Goal: Task Accomplishment & Management: Manage account settings

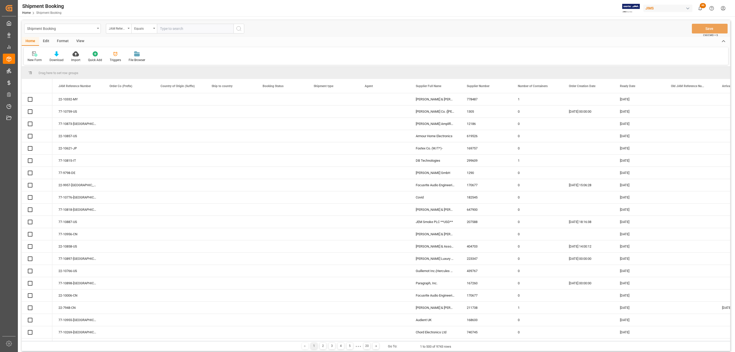
click at [163, 27] on input "text" at bounding box center [195, 29] width 77 height 10
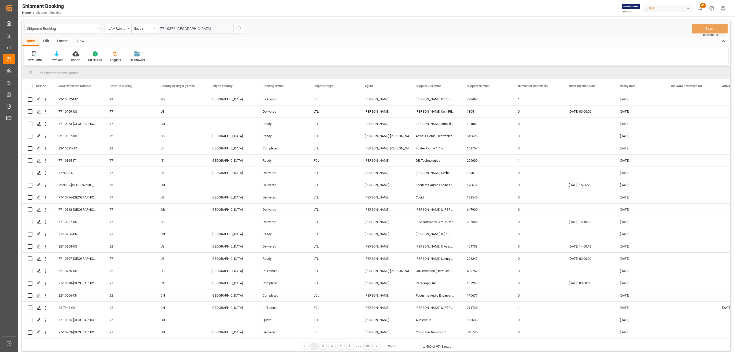
type input "77-10872-[GEOGRAPHIC_DATA]"
click at [241, 31] on icon "search button" at bounding box center [239, 29] width 6 height 6
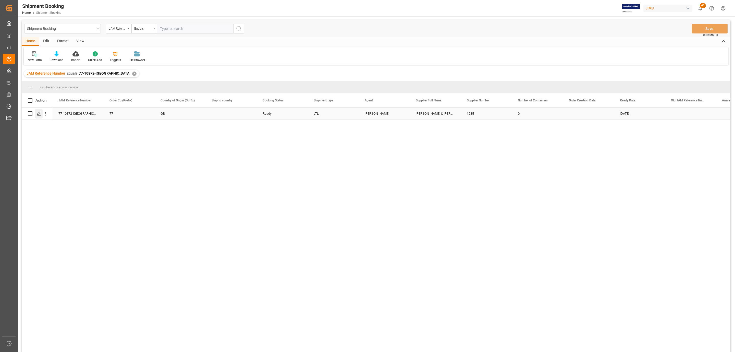
click at [37, 113] on icon "Press SPACE to select this row." at bounding box center [39, 113] width 4 height 4
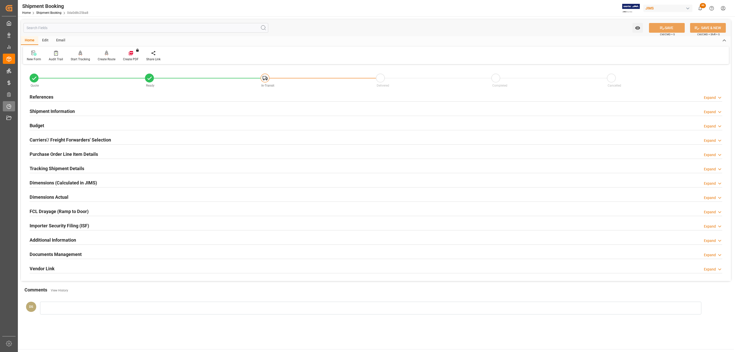
type input "74.8405"
type input "83.4874"
type input "1025.84"
click at [57, 126] on div "Budget Expand" at bounding box center [376, 125] width 692 height 10
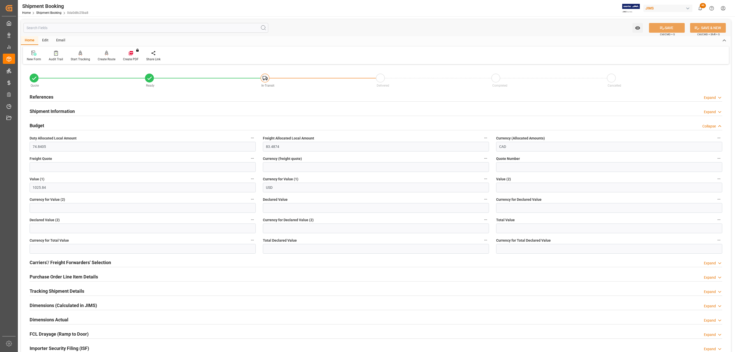
click at [44, 290] on h2 "Tracking Shipment Details" at bounding box center [57, 290] width 55 height 7
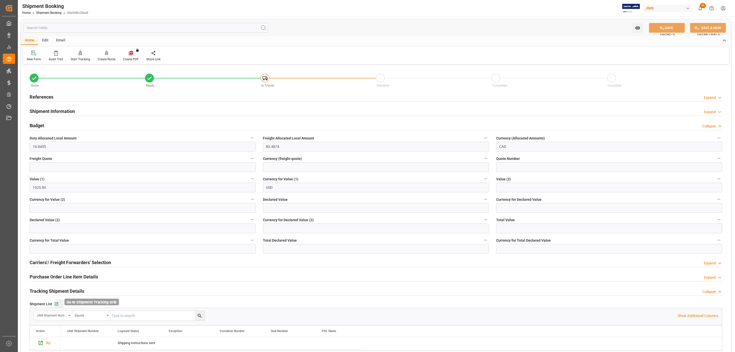
click at [55, 304] on icon "button" at bounding box center [56, 304] width 4 height 4
click at [54, 110] on h2 "Shipment Information" at bounding box center [52, 111] width 45 height 7
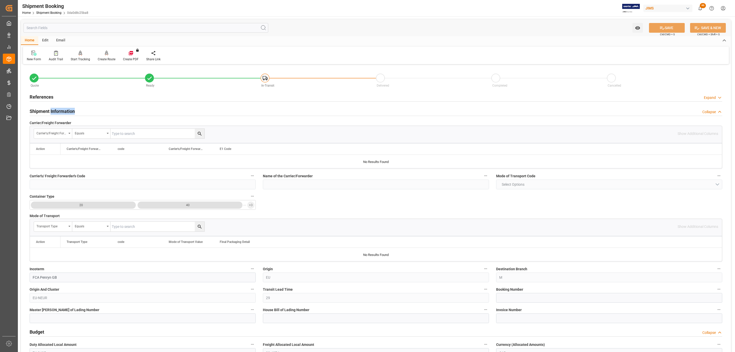
click at [54, 110] on h2 "Shipment Information" at bounding box center [52, 111] width 45 height 7
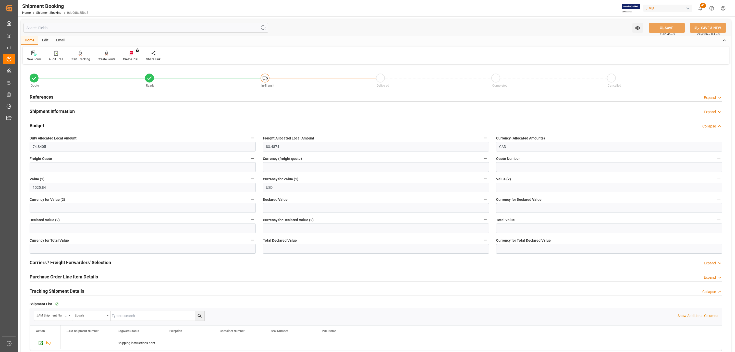
click at [63, 263] on h2 "Carriers'/ Freight Forwarders' Selection" at bounding box center [70, 262] width 81 height 7
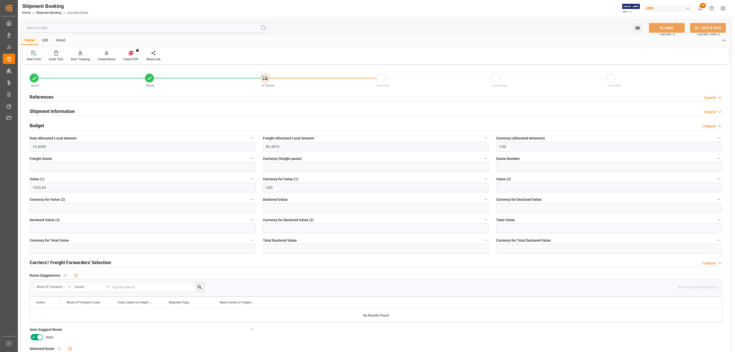
click at [38, 334] on label at bounding box center [37, 337] width 14 height 8
click at [0, 0] on input "checkbox" at bounding box center [0, 0] width 0 height 0
click at [54, 96] on div "References Expand" at bounding box center [376, 97] width 692 height 10
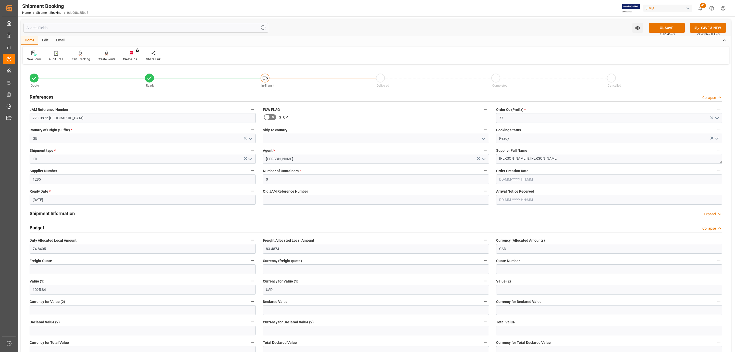
click at [54, 96] on div "References Collapse" at bounding box center [376, 97] width 692 height 10
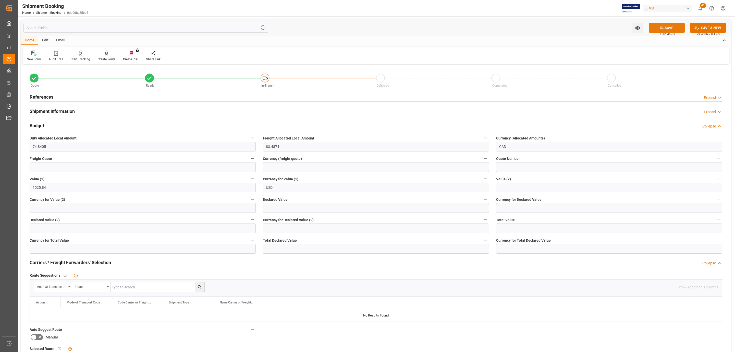
click at [664, 29] on button "SAVE" at bounding box center [667, 28] width 36 height 10
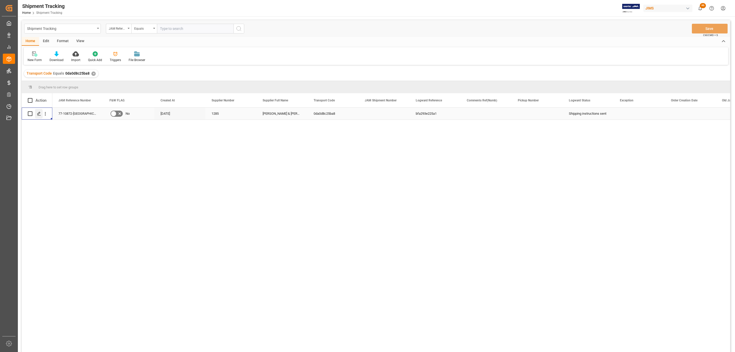
click at [39, 111] on icon "Press SPACE to select this row." at bounding box center [39, 113] width 4 height 4
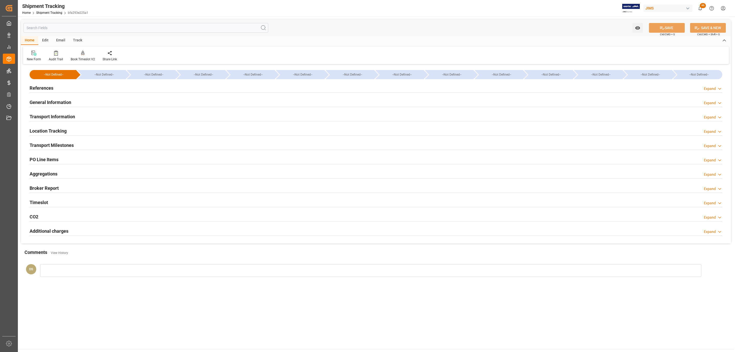
type input "[DATE]"
click at [52, 89] on h2 "References" at bounding box center [42, 87] width 24 height 7
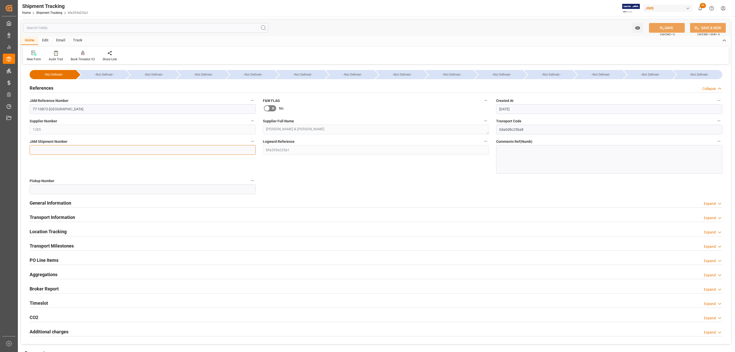
drag, startPoint x: 57, startPoint y: 150, endPoint x: 482, endPoint y: 115, distance: 426.2
click at [57, 150] on input at bounding box center [143, 150] width 226 height 10
paste input "72900"
type input "72900"
click at [680, 18] on div "Watch Option SAVE Ctrl/CMD + S SAVE & NEW Ctrl/CMD + Shift + S Home Edit Email …" at bounding box center [376, 202] width 716 height 372
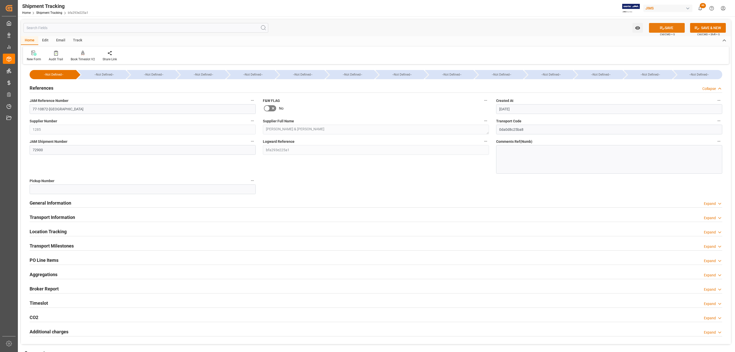
click at [676, 27] on button "SAVE" at bounding box center [667, 28] width 36 height 10
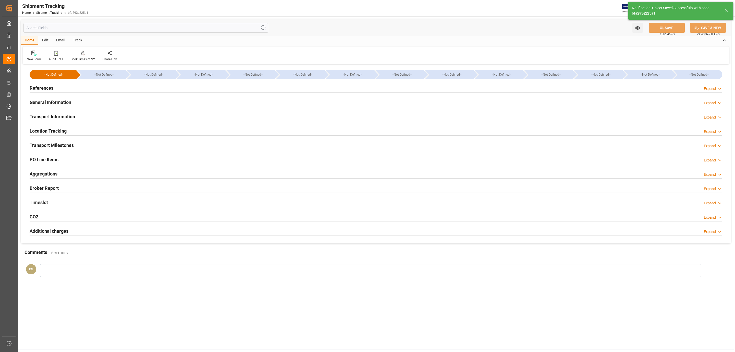
click at [55, 141] on div "Transport Milestones" at bounding box center [52, 145] width 44 height 10
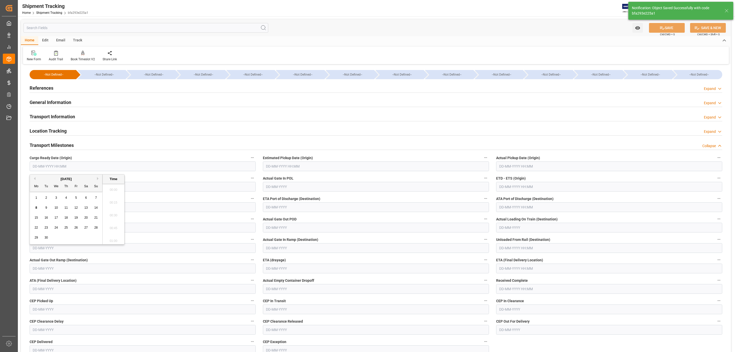
click at [45, 165] on input "text" at bounding box center [143, 166] width 226 height 10
drag, startPoint x: 53, startPoint y: 197, endPoint x: 150, endPoint y: 184, distance: 97.3
click at [53, 196] on div "3" at bounding box center [56, 198] width 6 height 6
type input "[DATE] 00:00"
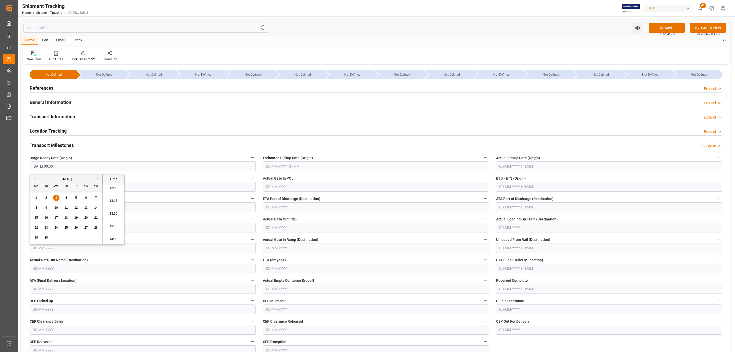
drag, startPoint x: 286, startPoint y: 165, endPoint x: 284, endPoint y: 170, distance: 5.6
click at [285, 165] on input "text" at bounding box center [376, 166] width 226 height 10
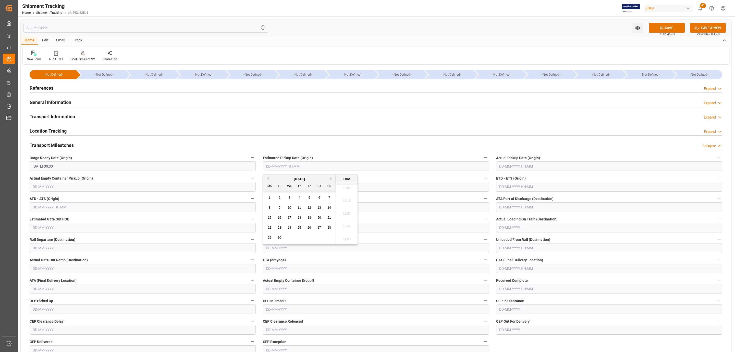
click at [290, 198] on span "3" at bounding box center [290, 198] width 2 height 4
type input "[DATE] 00:00"
drag, startPoint x: 515, startPoint y: 167, endPoint x: 514, endPoint y: 171, distance: 4.6
click at [515, 167] on input "text" at bounding box center [609, 166] width 226 height 10
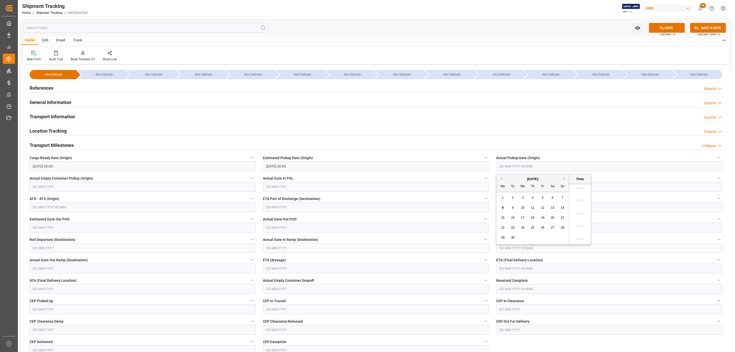
click at [521, 196] on div "3" at bounding box center [522, 198] width 6 height 6
type input "[DATE] 00:00"
click at [514, 269] on input "text" at bounding box center [609, 268] width 226 height 10
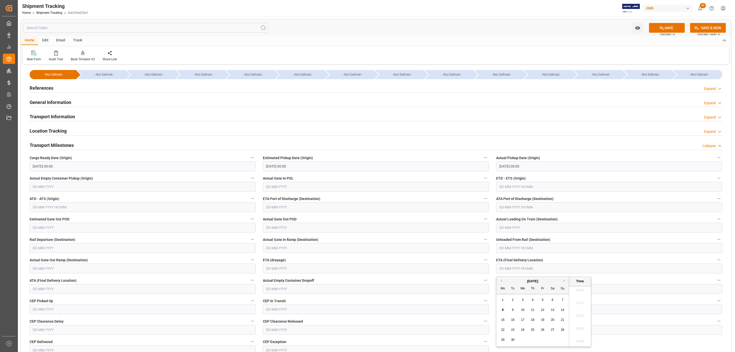
click at [511, 309] on div "9" at bounding box center [512, 310] width 6 height 6
type input "09-09-2025 00:00"
click at [657, 28] on button "SAVE" at bounding box center [667, 28] width 36 height 10
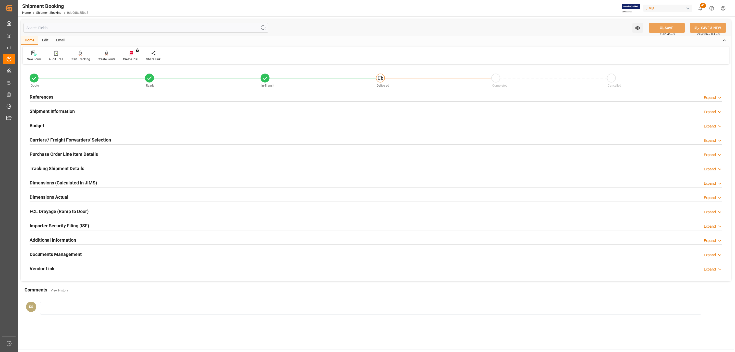
click at [56, 106] on div "Shipment Information" at bounding box center [52, 111] width 45 height 10
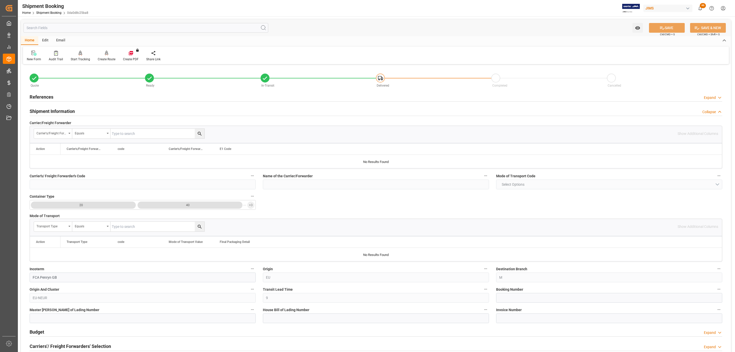
drag, startPoint x: 56, startPoint y: 108, endPoint x: 58, endPoint y: 138, distance: 29.6
click at [56, 108] on h2 "Shipment Information" at bounding box center [52, 111] width 45 height 7
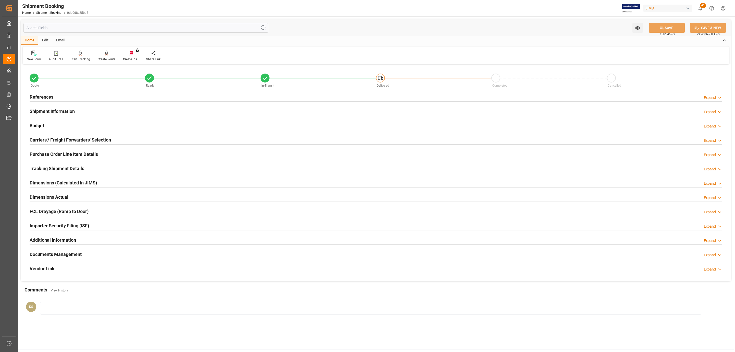
click at [56, 138] on h2 "Carriers'/ Freight Forwarders' Selection" at bounding box center [70, 139] width 81 height 7
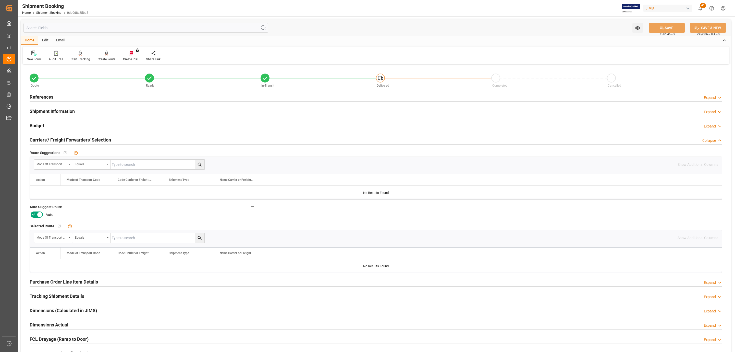
click at [34, 215] on icon at bounding box center [34, 214] width 6 height 6
click at [0, 0] on input "checkbox" at bounding box center [0, 0] width 0 height 0
click at [666, 28] on button "SAVE" at bounding box center [667, 28] width 36 height 10
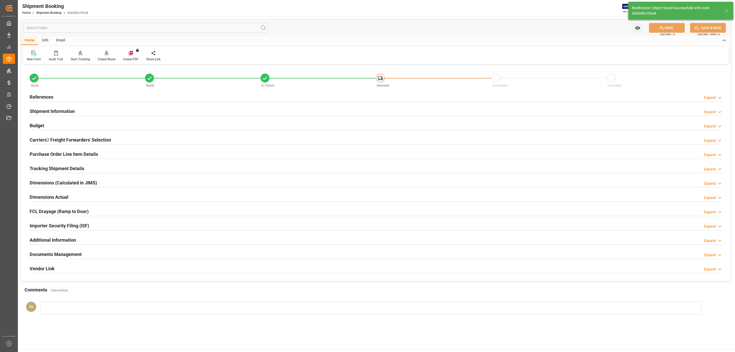
click at [103, 55] on div at bounding box center [107, 52] width 18 height 5
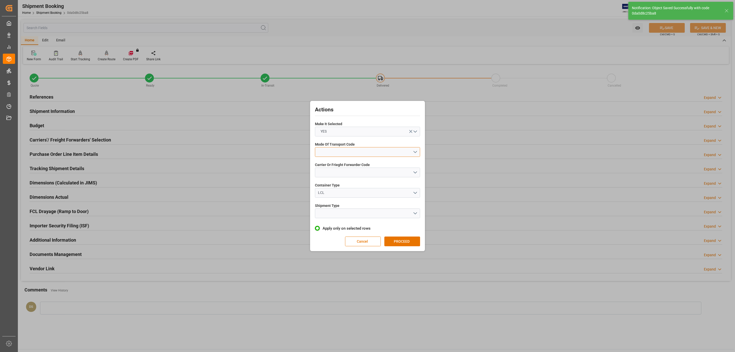
click at [367, 151] on button "open menu" at bounding box center [367, 152] width 105 height 10
click at [340, 164] on div "2- COURIER AIR" at bounding box center [367, 163] width 105 height 11
click at [338, 169] on button "open menu" at bounding box center [367, 172] width 105 height 10
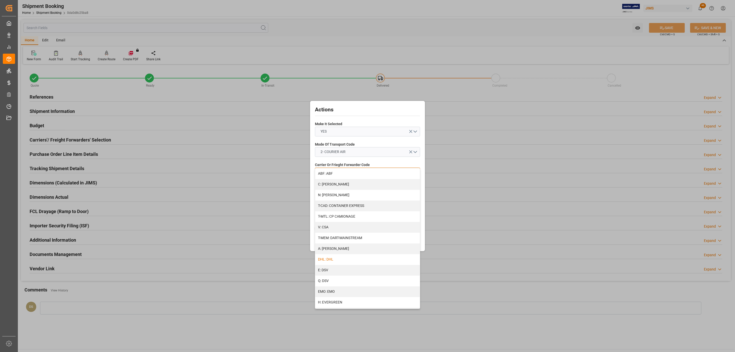
click at [347, 258] on div "DHL: DHL" at bounding box center [367, 259] width 105 height 11
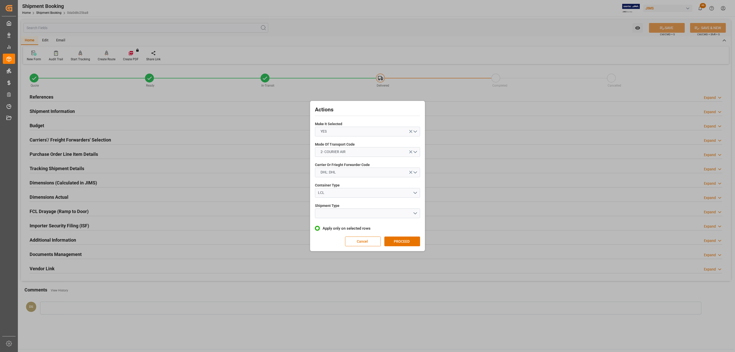
click at [336, 199] on div "Actions Make It Selected YES Mode Of Transport Code 2- COURIER AIR Carrier Or F…" at bounding box center [367, 175] width 112 height 147
click at [337, 209] on button "open menu" at bounding box center [367, 213] width 105 height 10
click at [338, 215] on div "LTL" at bounding box center [367, 214] width 105 height 11
click at [394, 236] on div "Actions Make It Selected YES Mode Of Transport Code 2- COURIER AIR Carrier Or F…" at bounding box center [367, 175] width 112 height 147
click at [400, 240] on button "PROCEED" at bounding box center [402, 241] width 36 height 10
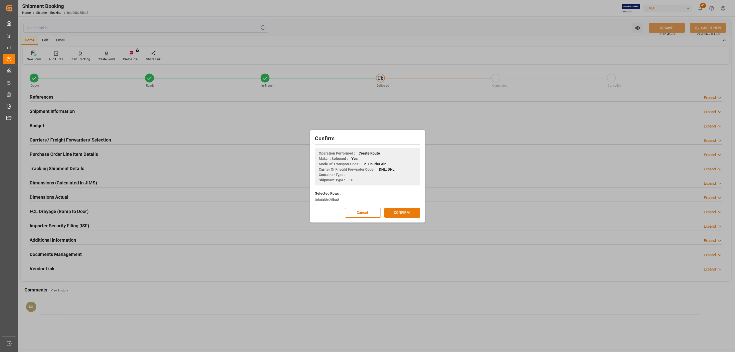
click at [404, 210] on button "CONFIRM" at bounding box center [402, 213] width 36 height 10
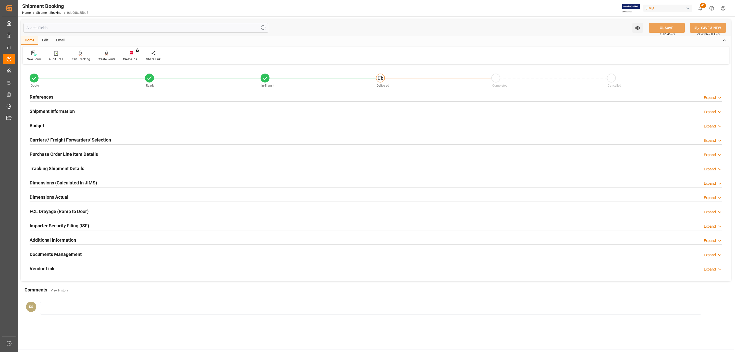
click at [47, 125] on div "Budget Expand" at bounding box center [376, 125] width 692 height 10
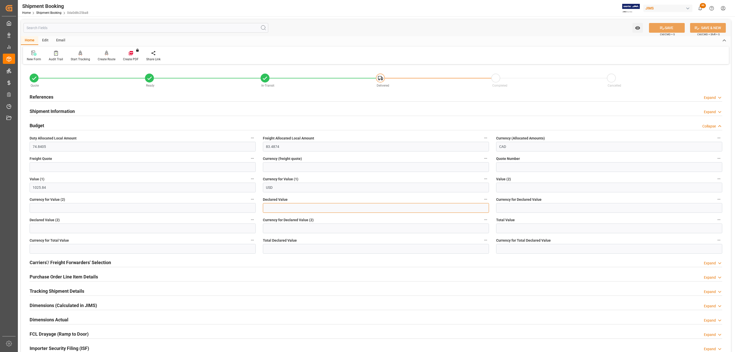
click at [278, 210] on input "text" at bounding box center [376, 208] width 226 height 10
type input "1025.89"
type input "USD"
click at [660, 26] on icon at bounding box center [661, 27] width 5 height 5
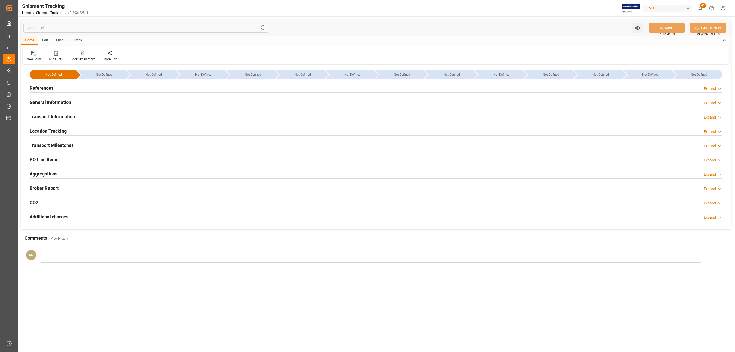
type input "1025.84"
type input "[DATE]"
click at [72, 88] on div "References Expand" at bounding box center [376, 88] width 692 height 10
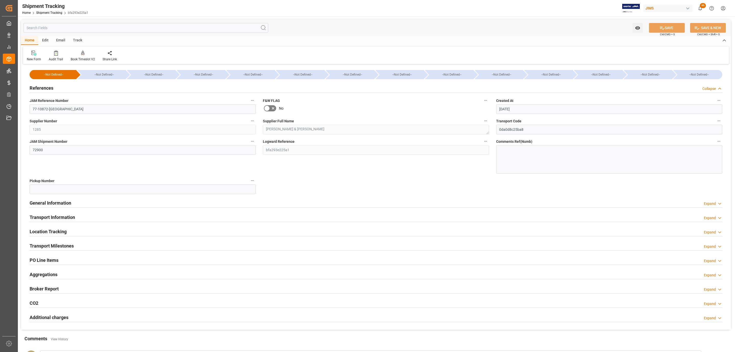
click at [61, 217] on h2 "Transport Information" at bounding box center [52, 217] width 45 height 7
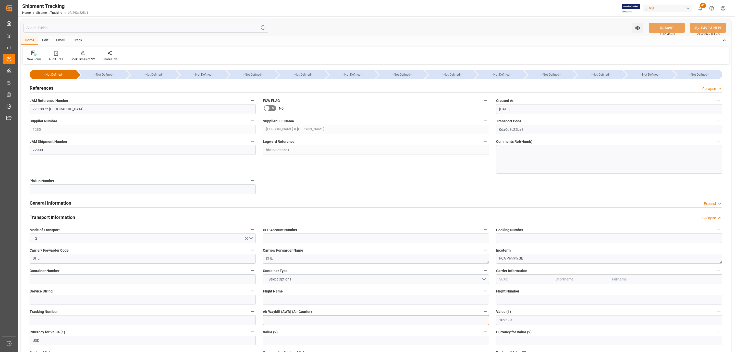
click at [284, 323] on input at bounding box center [376, 320] width 226 height 10
click at [143, 321] on input at bounding box center [143, 320] width 226 height 10
paste input "8443841534"
type input "8443841534"
drag, startPoint x: 276, startPoint y: 320, endPoint x: 296, endPoint y: 317, distance: 20.7
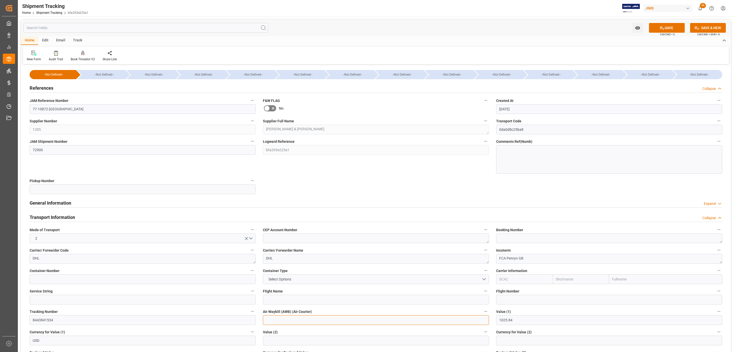
click at [276, 320] on input at bounding box center [376, 320] width 226 height 10
paste input "8443841534"
type input "8443841534"
click at [662, 24] on button "SAVE" at bounding box center [667, 28] width 36 height 10
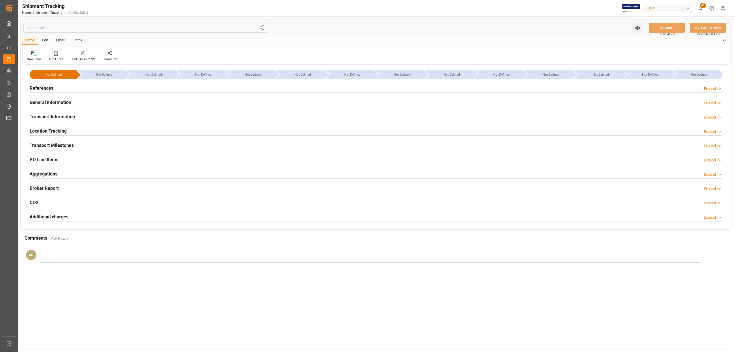
click at [42, 161] on h2 "PO Line Items" at bounding box center [44, 159] width 29 height 7
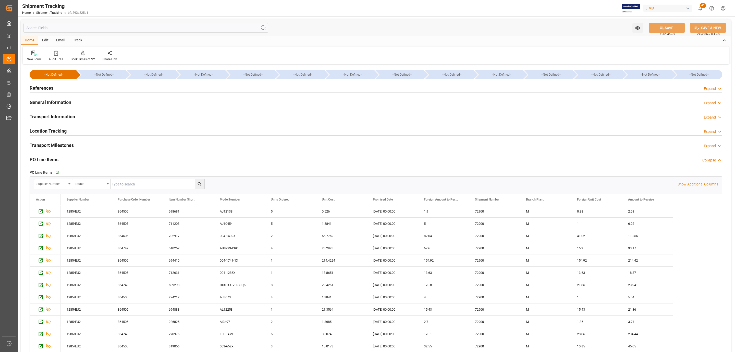
click at [56, 89] on div "References Expand" at bounding box center [376, 88] width 692 height 10
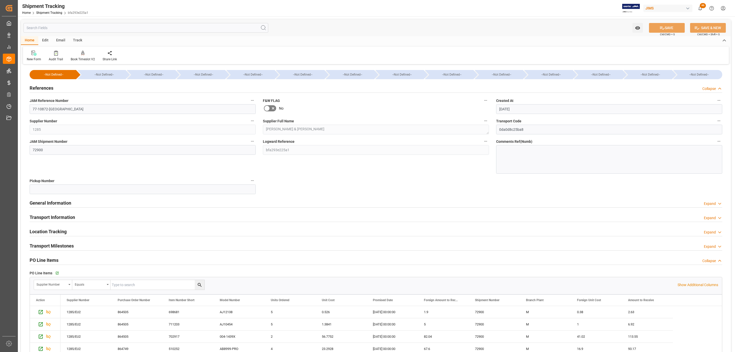
drag, startPoint x: 56, startPoint y: 89, endPoint x: 55, endPoint y: 101, distance: 12.3
click at [56, 89] on div "References Collapse" at bounding box center [376, 88] width 692 height 10
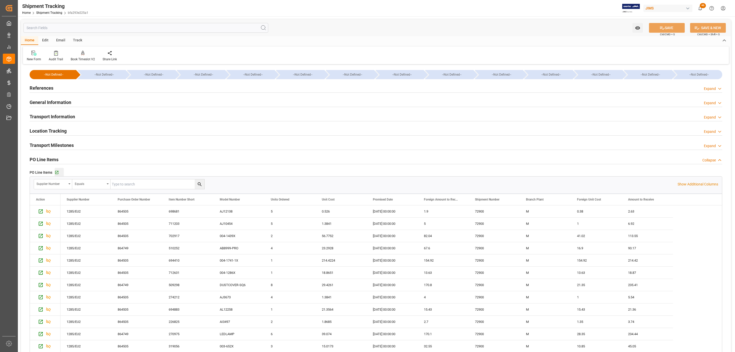
click at [57, 176] on button "Go to Purchase Order Line Item Grid" at bounding box center [59, 172] width 9 height 9
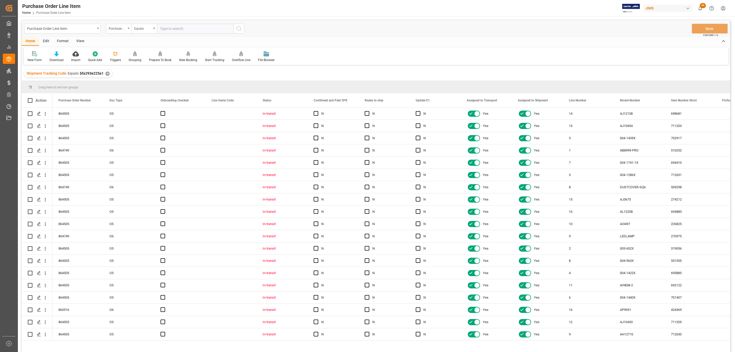
click at [78, 39] on div "View" at bounding box center [80, 41] width 16 height 9
click at [61, 55] on div at bounding box center [58, 53] width 26 height 5
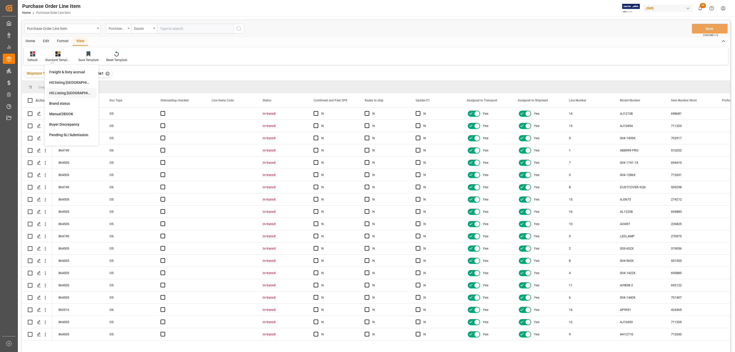
click at [80, 93] on div "HS Listing [GEOGRAPHIC_DATA]" at bounding box center [71, 92] width 45 height 5
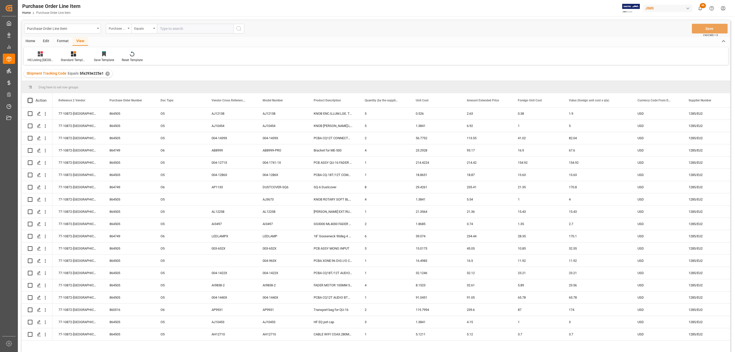
click at [31, 99] on span at bounding box center [30, 100] width 5 height 5
click at [32, 98] on input "checkbox" at bounding box center [32, 98] width 0 height 0
checkbox input "true"
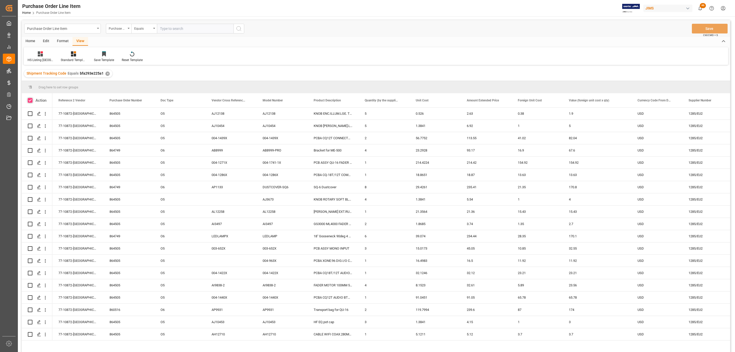
checkbox input "true"
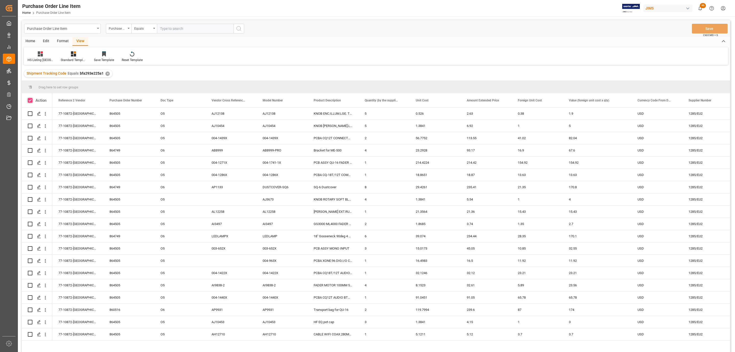
checkbox input "true"
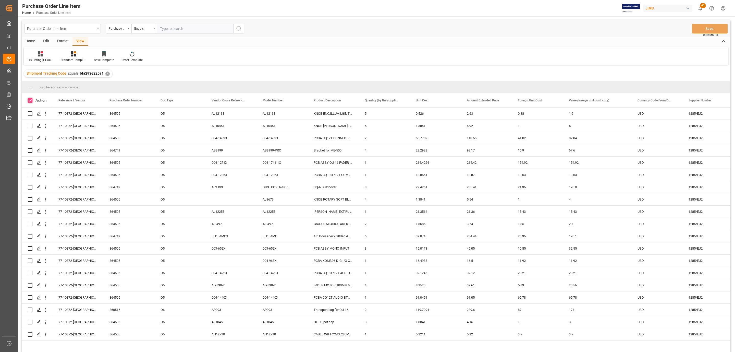
checkbox input "true"
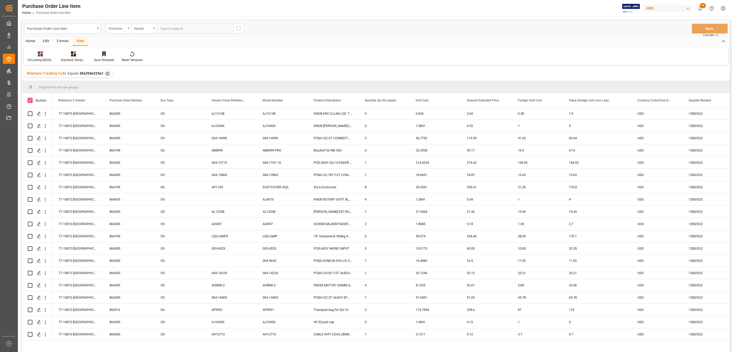
checkbox input "true"
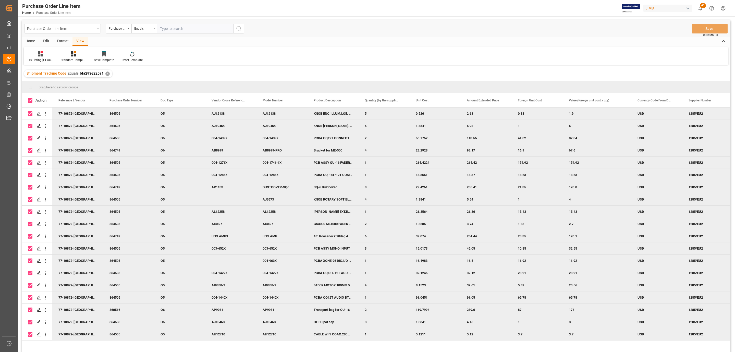
click at [32, 43] on div "Home" at bounding box center [30, 41] width 17 height 9
click at [51, 55] on div at bounding box center [56, 53] width 14 height 5
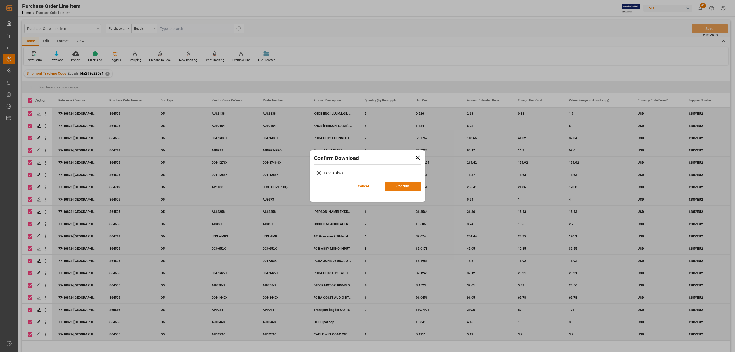
click at [400, 183] on button "Confirm" at bounding box center [403, 186] width 36 height 10
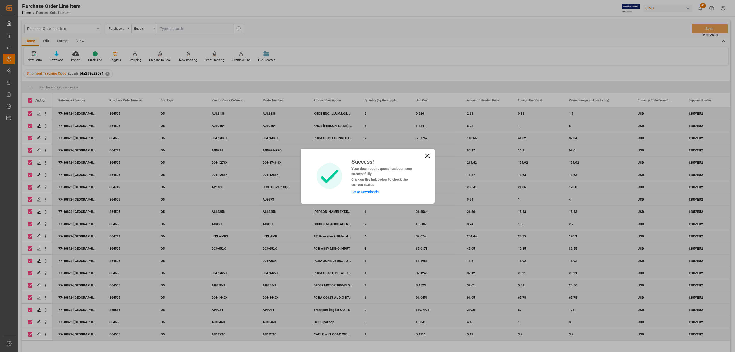
click at [365, 190] on link "Go to Downloads" at bounding box center [364, 192] width 27 height 4
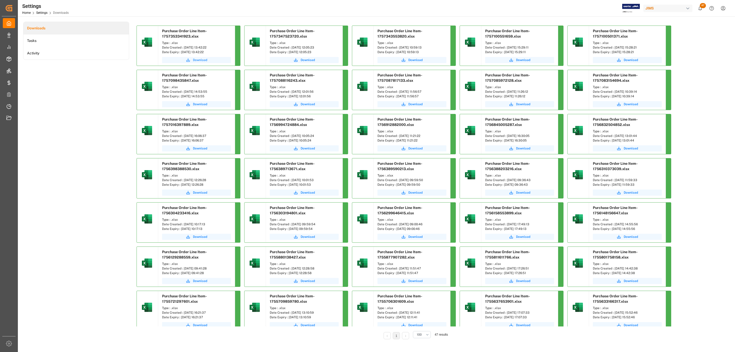
click at [194, 59] on span "Download" at bounding box center [200, 60] width 14 height 5
